Goal: Communication & Community: Answer question/provide support

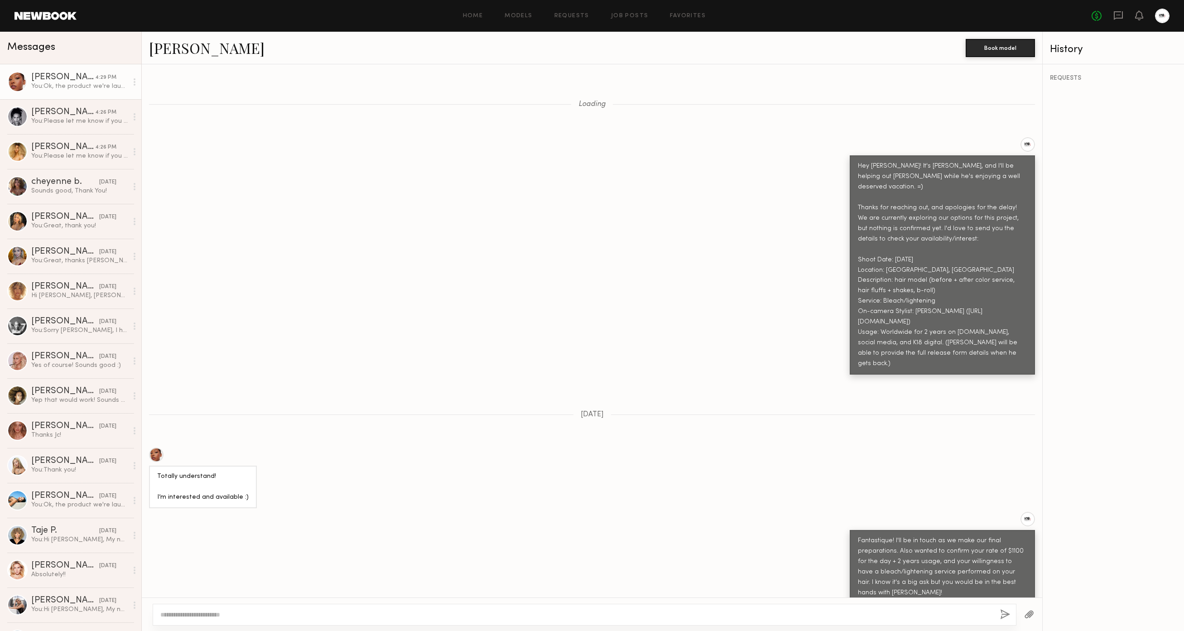
scroll to position [1025, 0]
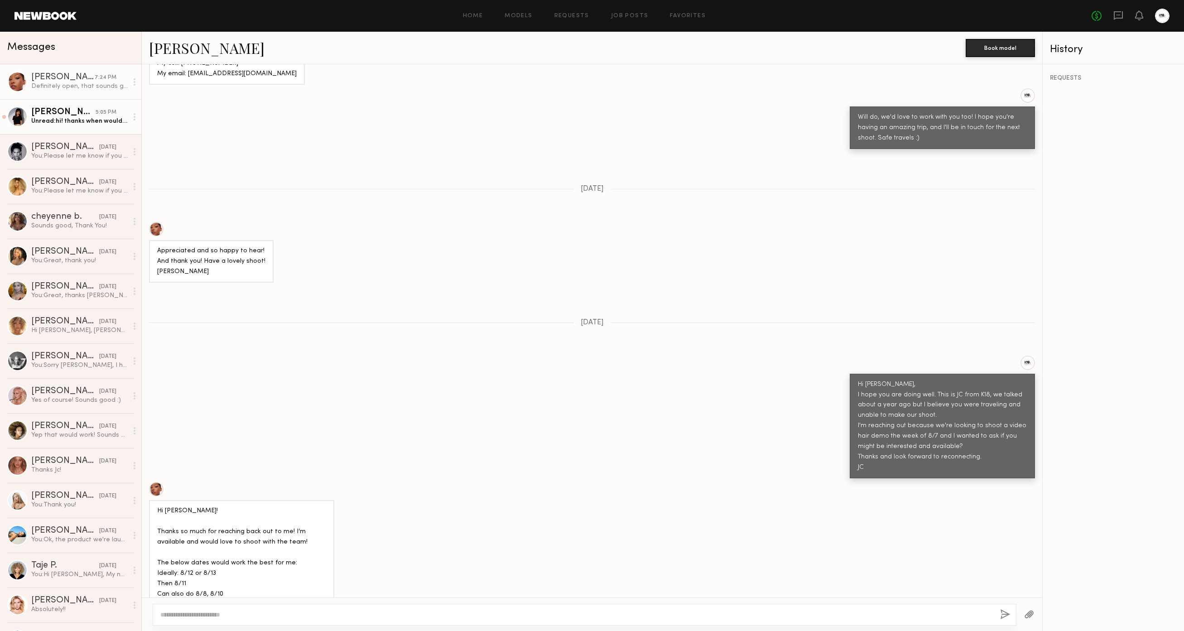
scroll to position [3854, 0]
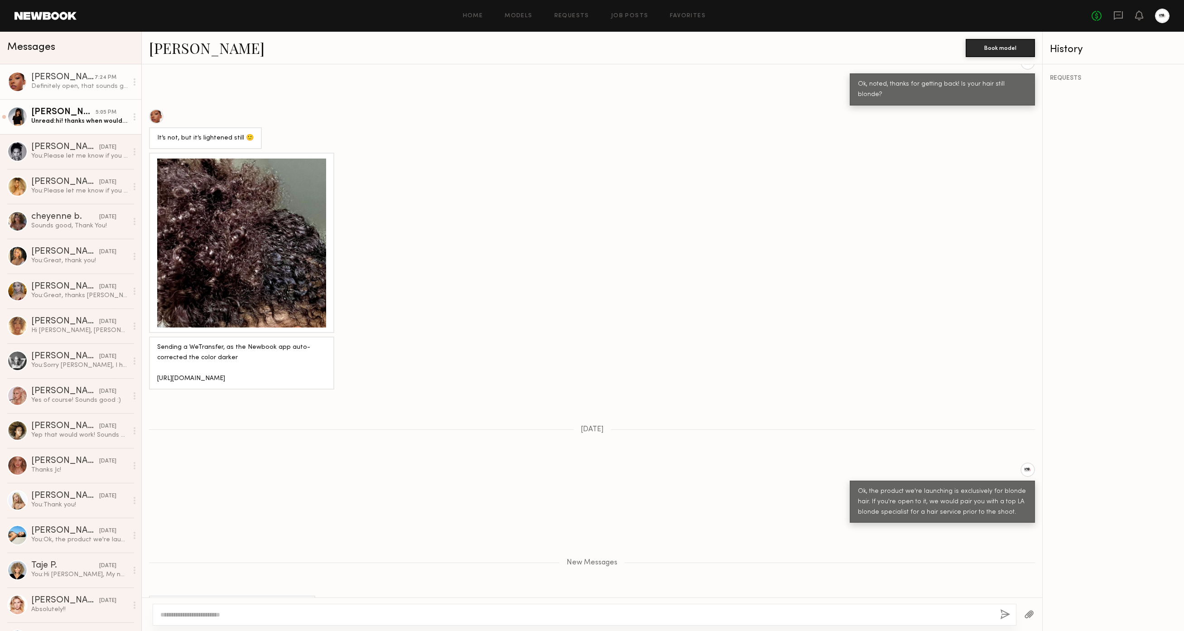
click at [61, 115] on div "Judy E." at bounding box center [63, 112] width 64 height 9
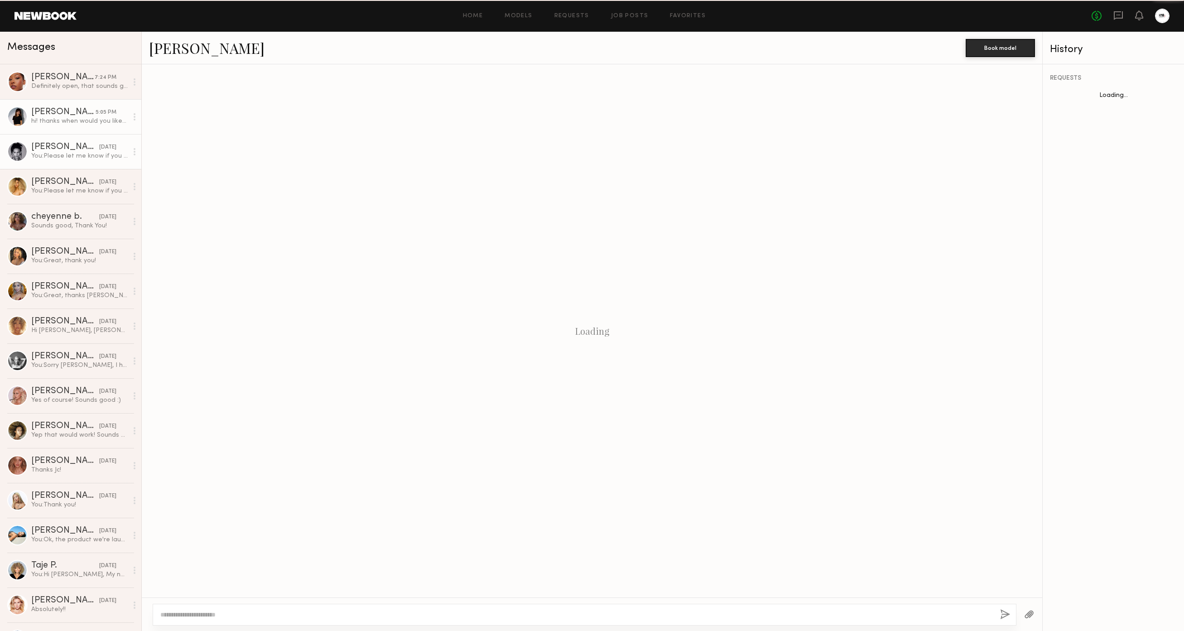
scroll to position [75, 0]
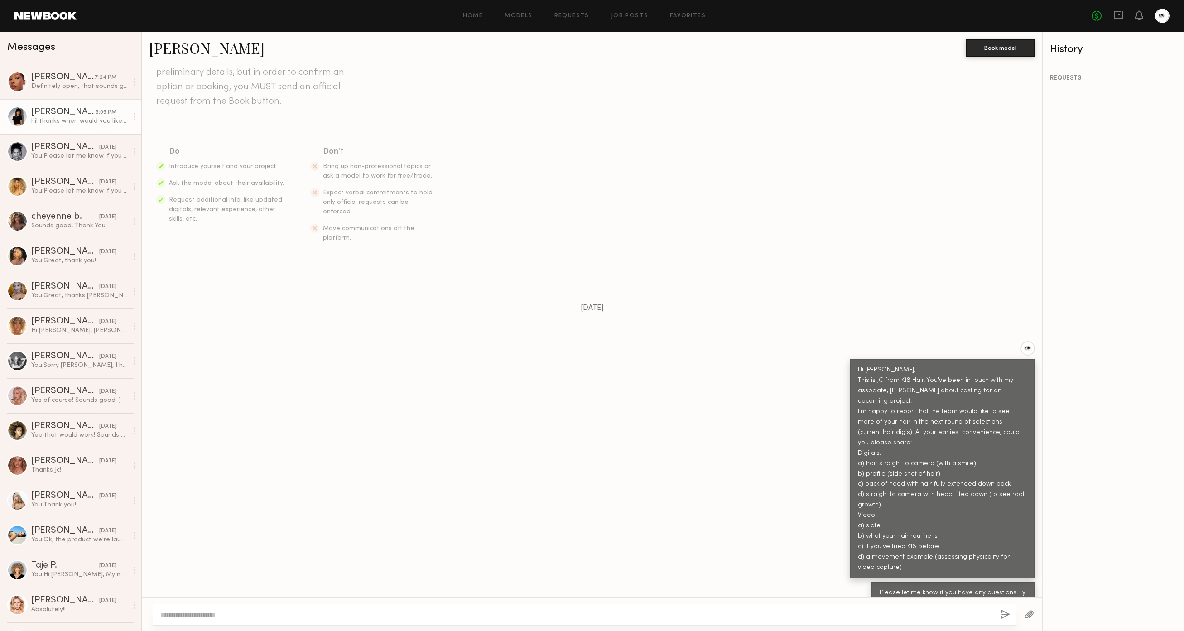
click at [391, 617] on textarea at bounding box center [576, 614] width 833 height 9
type textarea "*"
type textarea "**********"
click at [1006, 615] on button "button" at bounding box center [1005, 614] width 10 height 11
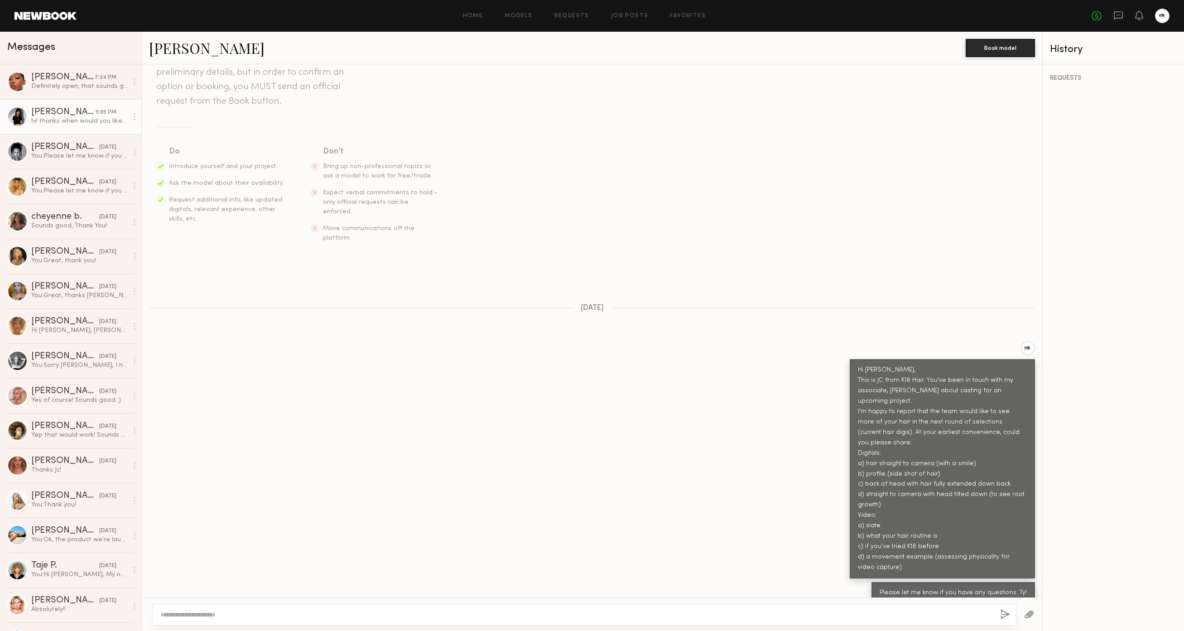
scroll to position [256, 0]
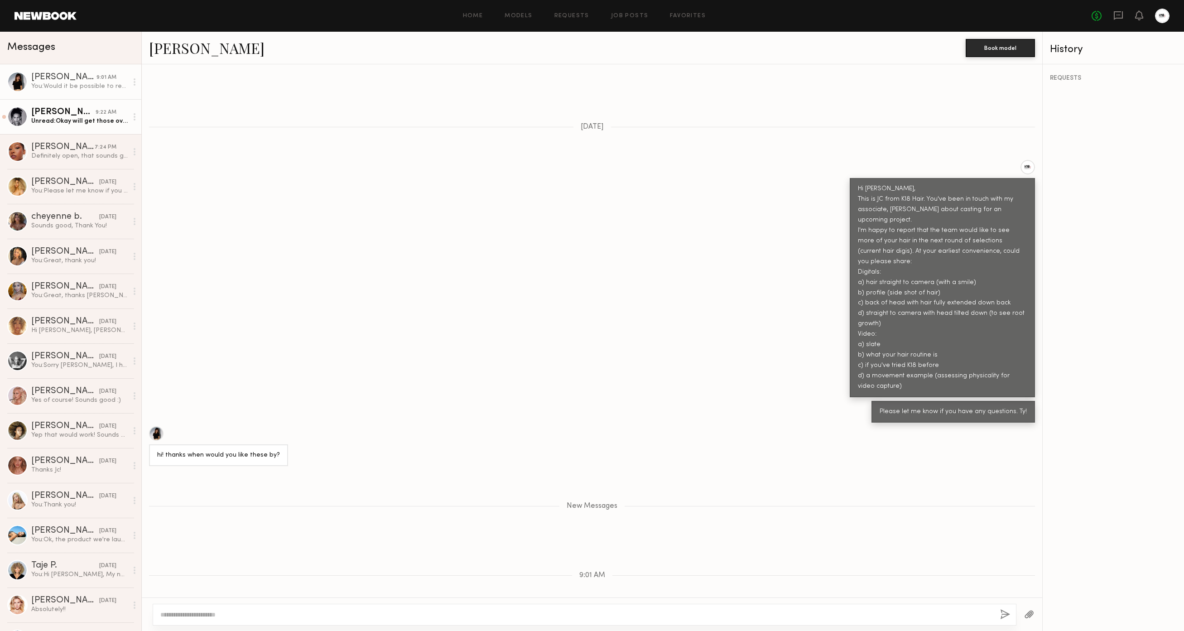
click at [73, 116] on div "[PERSON_NAME]" at bounding box center [63, 112] width 64 height 9
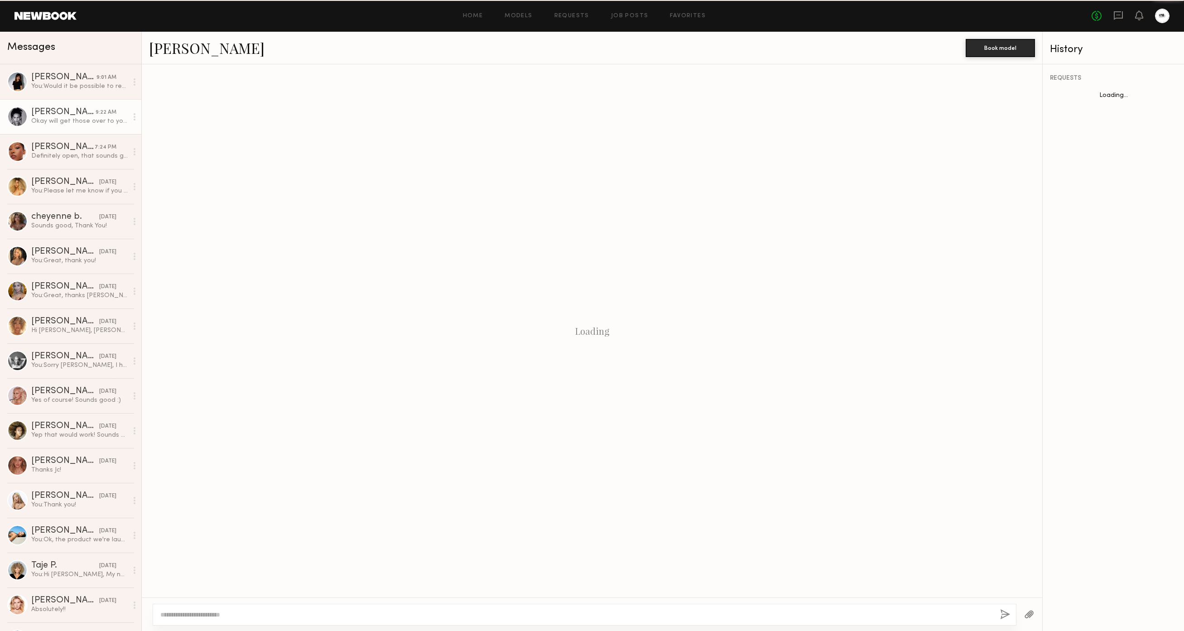
scroll to position [595, 0]
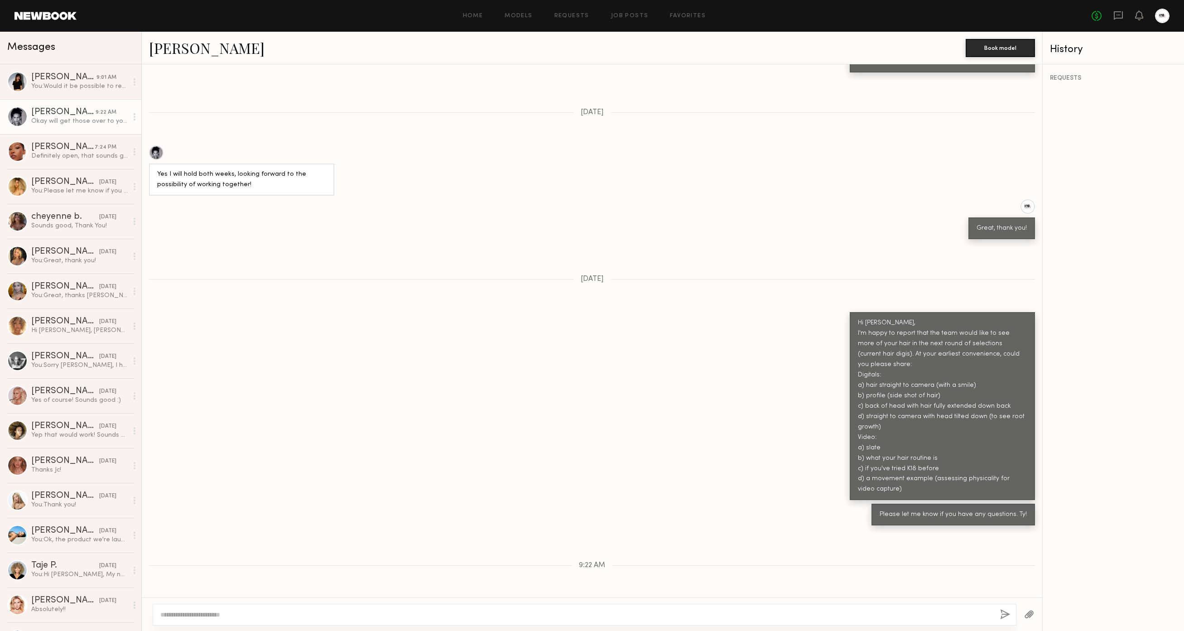
click at [259, 616] on textarea at bounding box center [576, 614] width 833 height 9
type textarea "**********"
click at [1004, 616] on button "button" at bounding box center [1005, 614] width 10 height 11
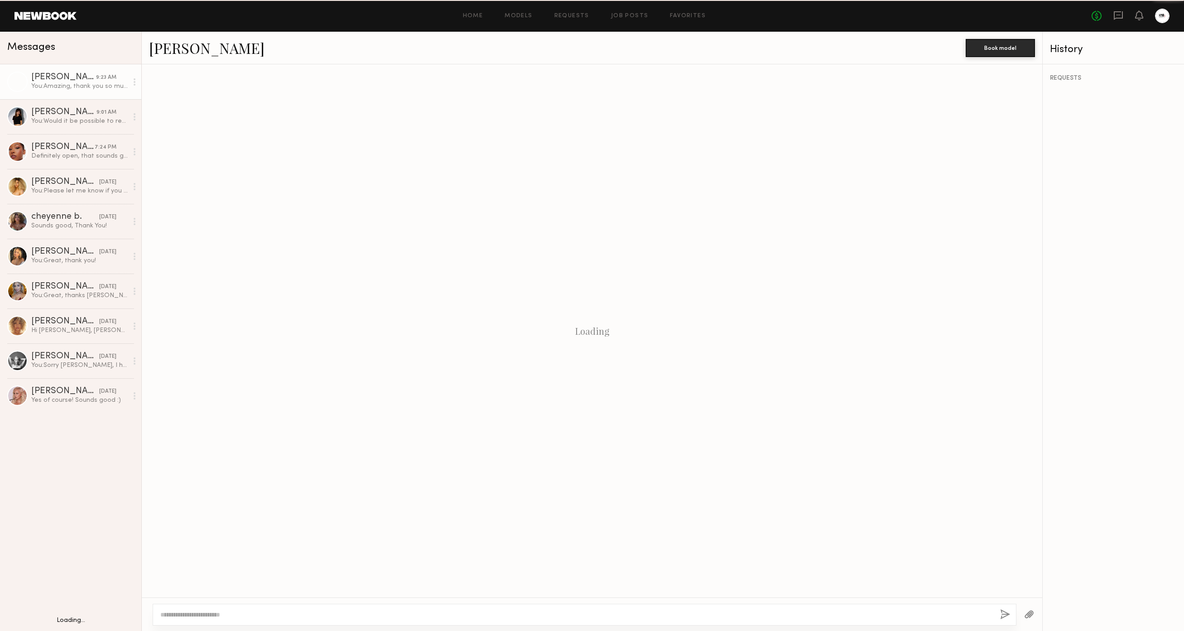
scroll to position [639, 0]
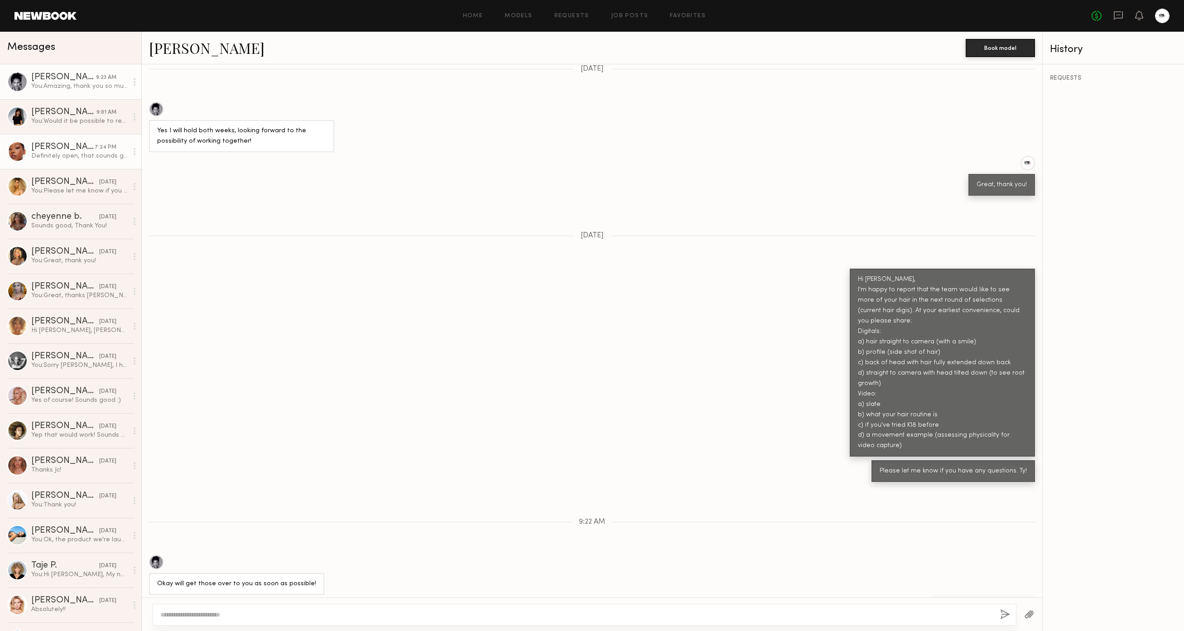
click at [53, 158] on div "Definitely open, that sounds great! Appreciate it!" at bounding box center [79, 156] width 96 height 9
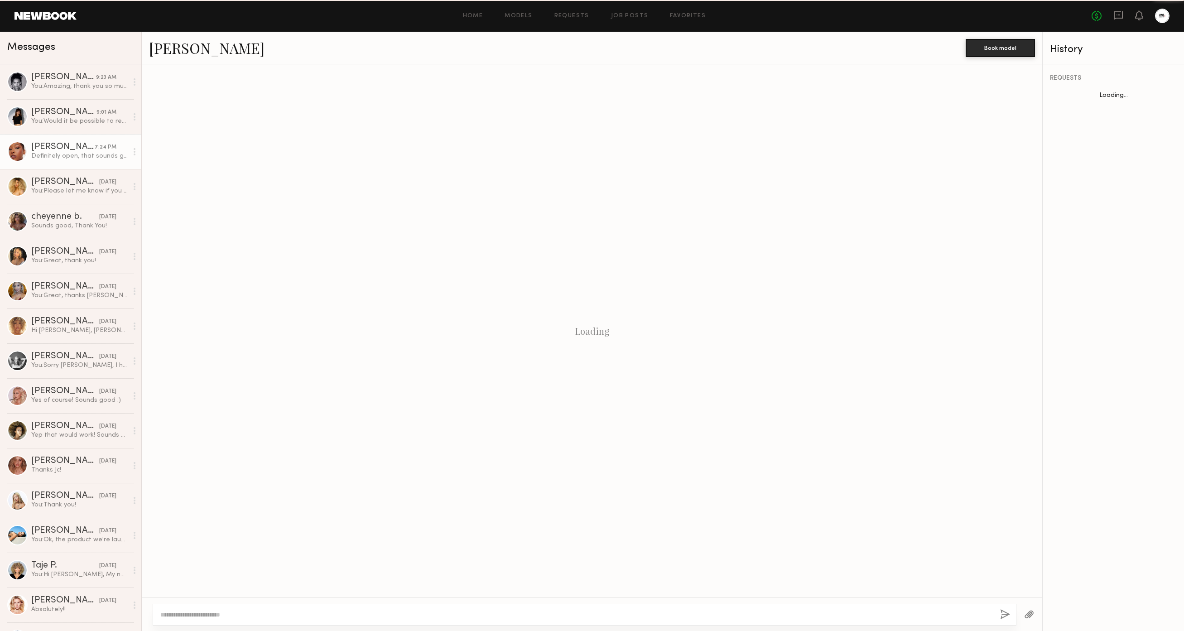
scroll to position [690, 0]
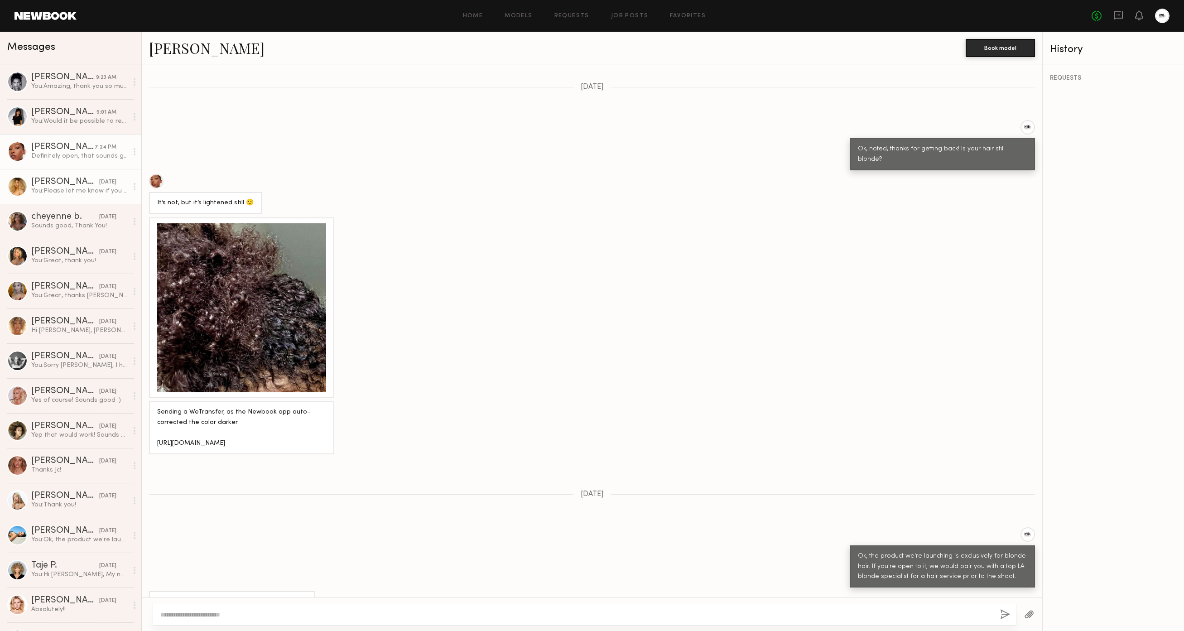
click at [54, 180] on div "[PERSON_NAME]" at bounding box center [65, 182] width 68 height 9
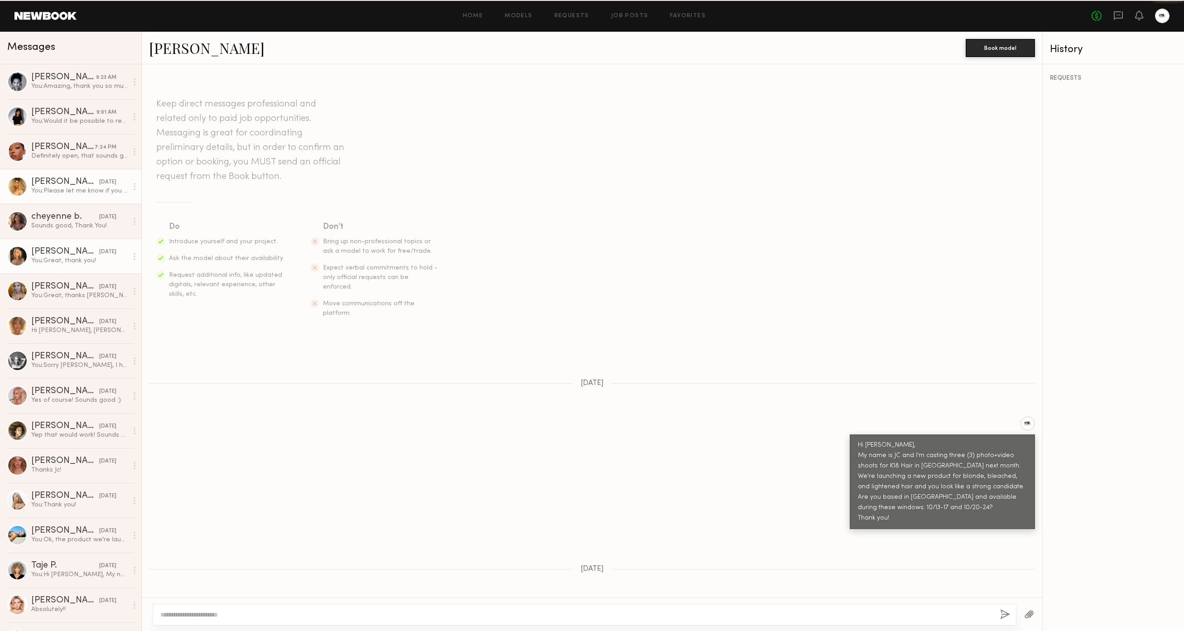
scroll to position [619, 0]
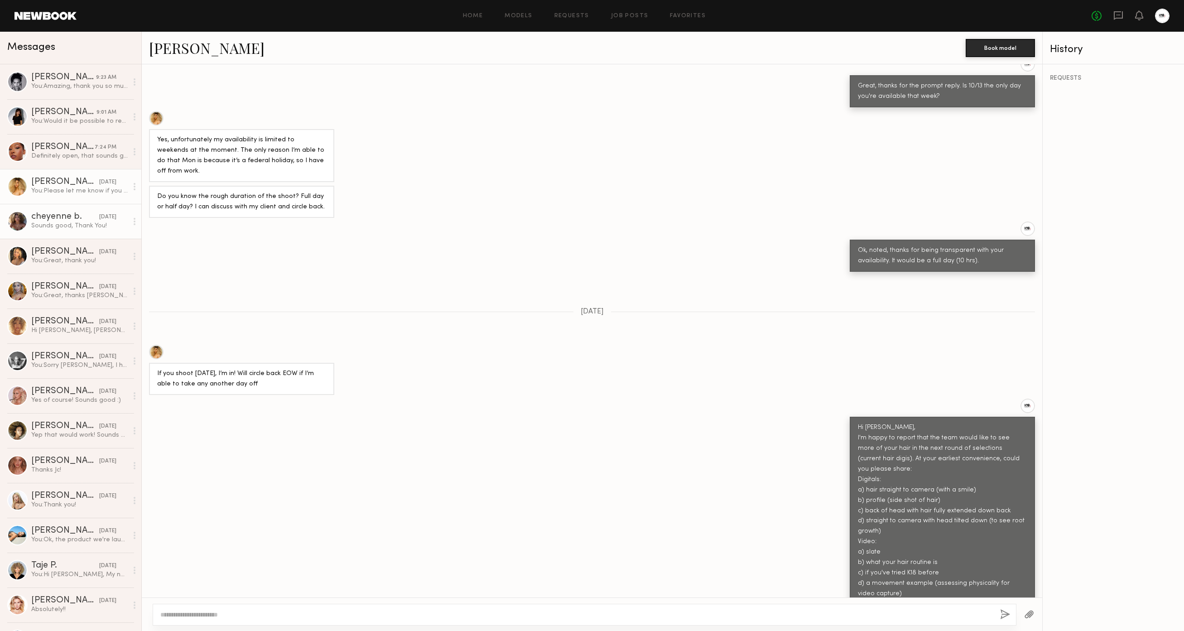
click at [82, 231] on link "cheyenne b. 09/16/2025 Sounds good, Thank You!" at bounding box center [70, 221] width 141 height 35
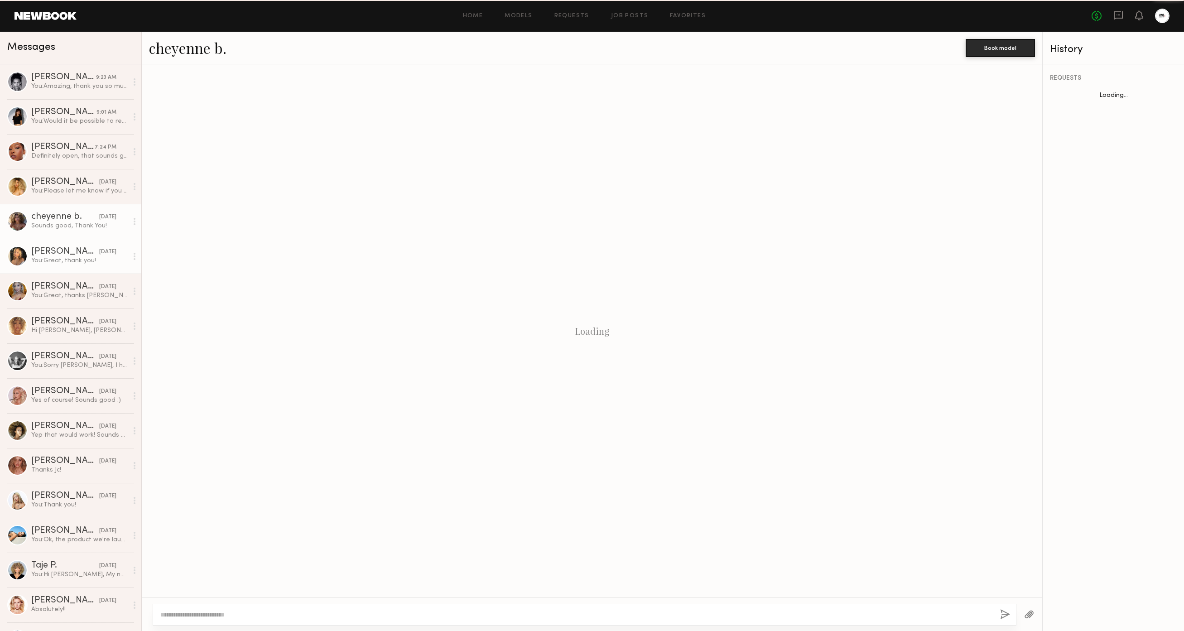
scroll to position [143, 0]
